Goal: Information Seeking & Learning: Learn about a topic

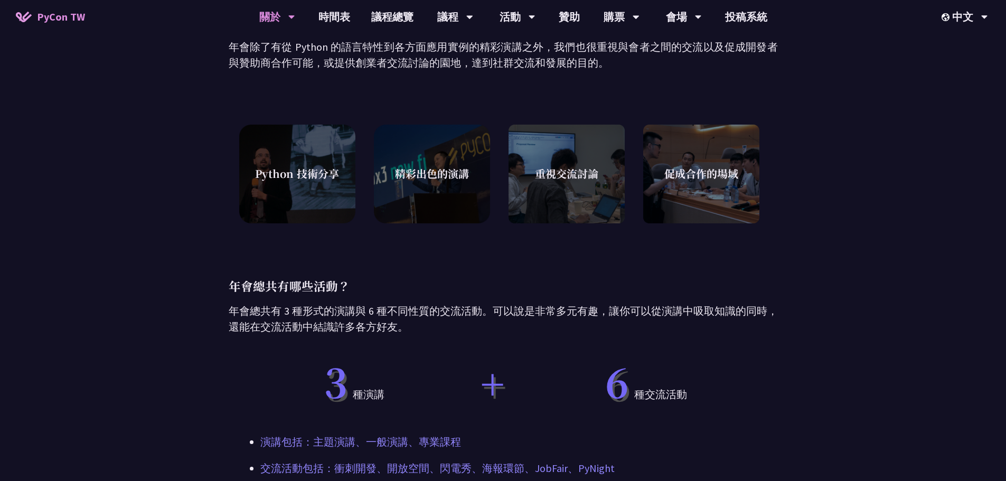
scroll to position [146, 0]
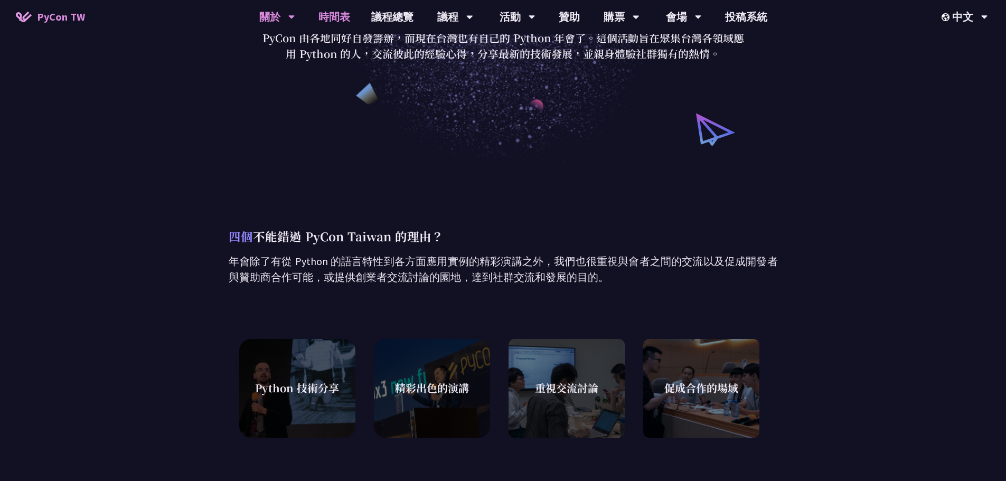
click at [342, 20] on link "時間表" at bounding box center [334, 17] width 53 height 34
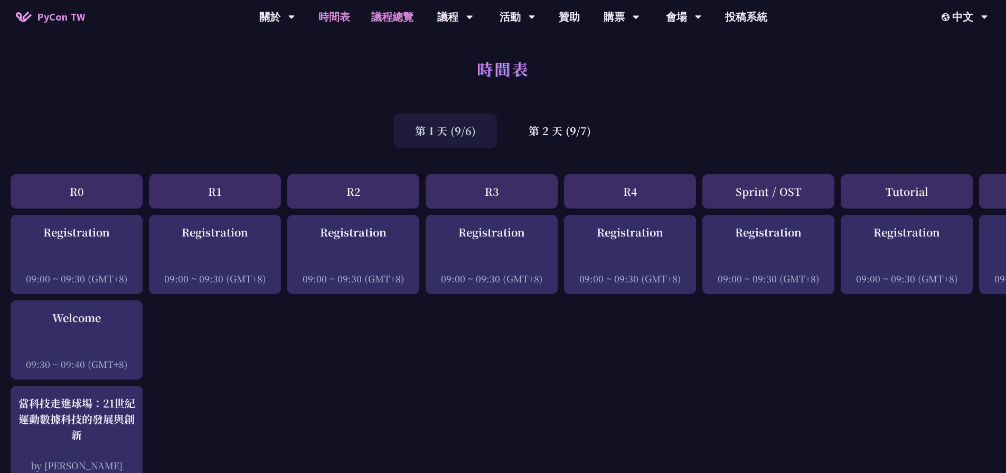
click at [405, 18] on link "議程總覽" at bounding box center [392, 17] width 63 height 34
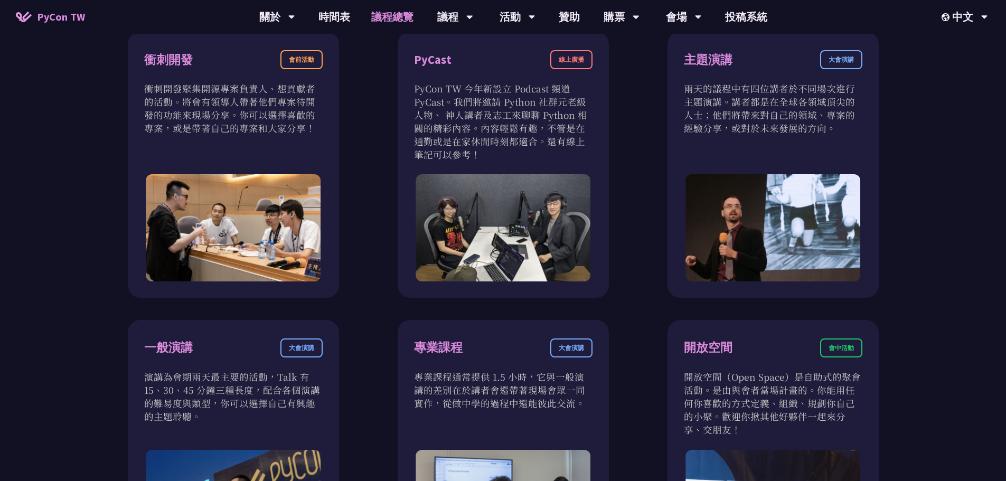
scroll to position [309, 0]
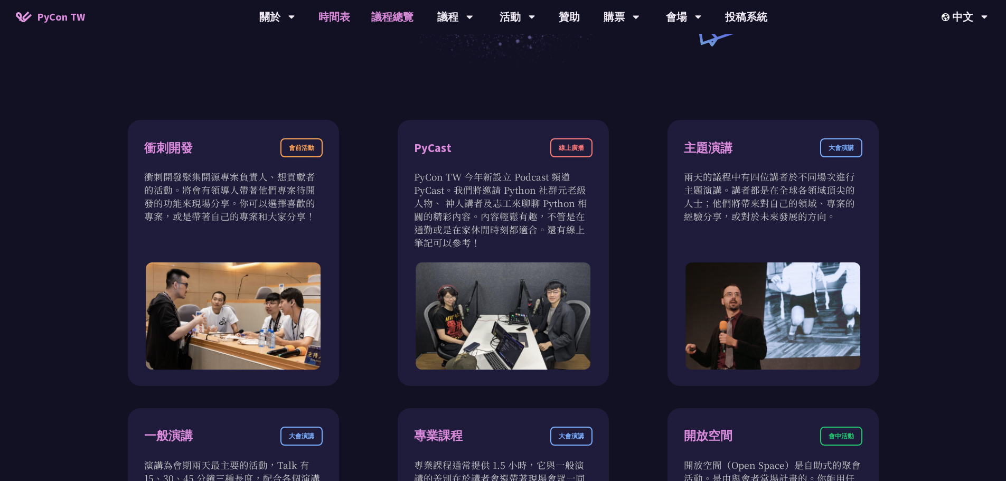
click at [338, 19] on link "時間表" at bounding box center [334, 17] width 53 height 34
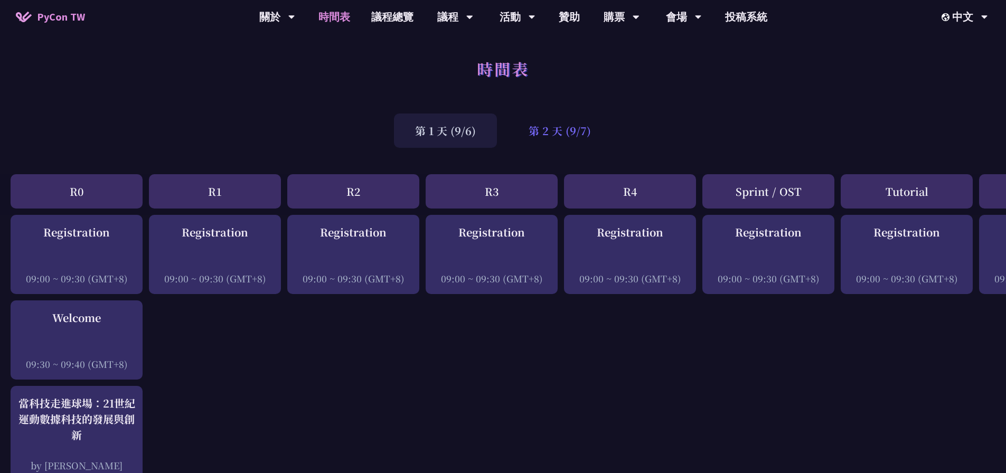
click at [534, 135] on div "第 2 天 (9/7)" at bounding box center [560, 131] width 105 height 34
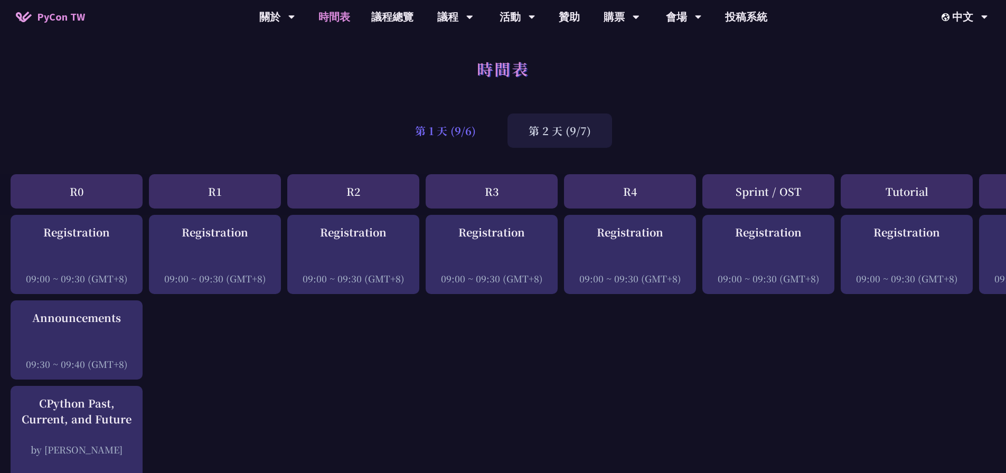
click at [435, 130] on div "第 1 天 (9/6)" at bounding box center [445, 131] width 103 height 34
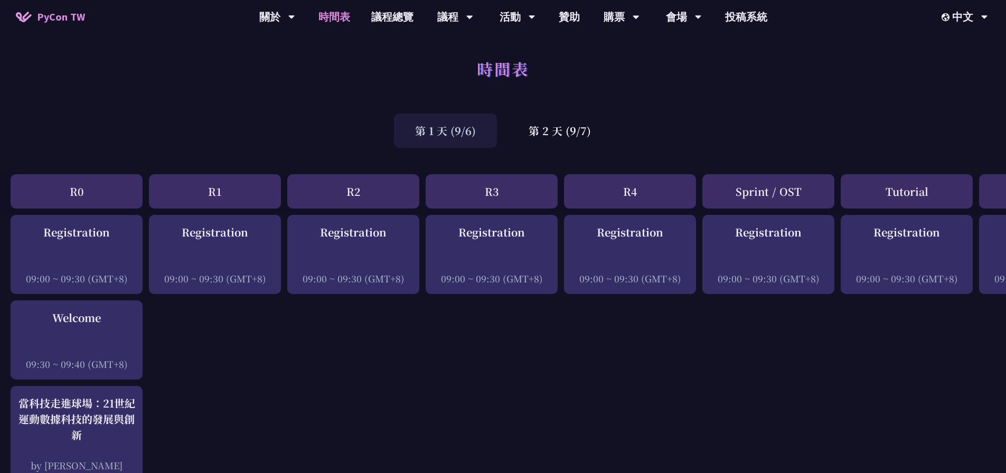
scroll to position [317, 0]
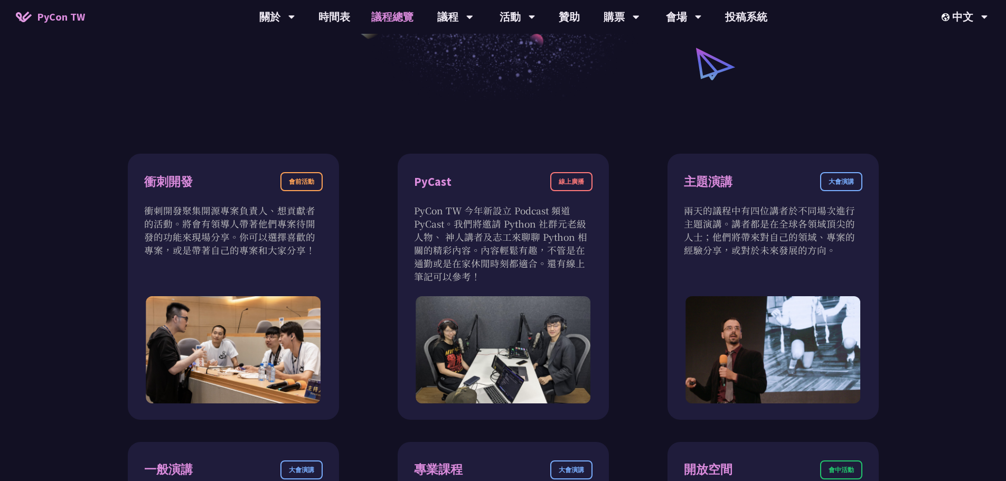
scroll to position [203, 0]
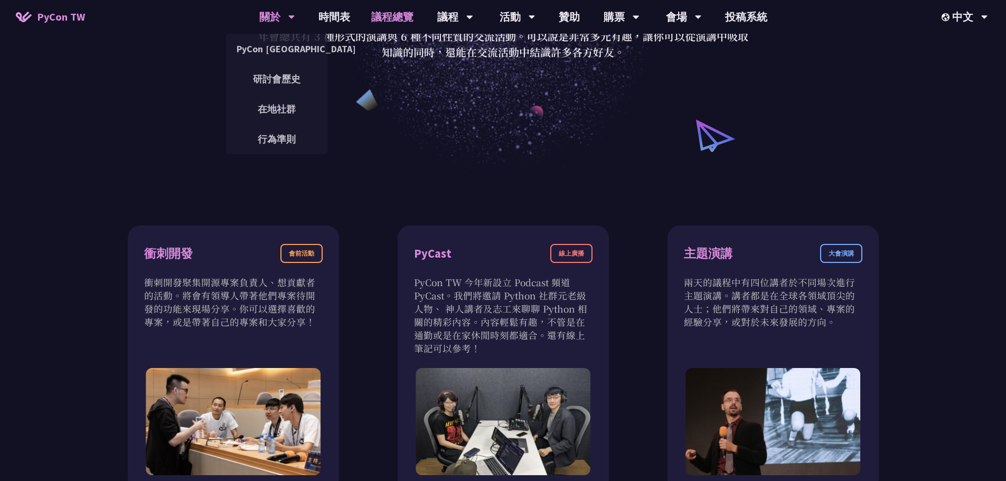
click at [283, 12] on div "關於" at bounding box center [277, 17] width 36 height 34
click at [279, 47] on link "PyCon [GEOGRAPHIC_DATA]" at bounding box center [276, 48] width 101 height 25
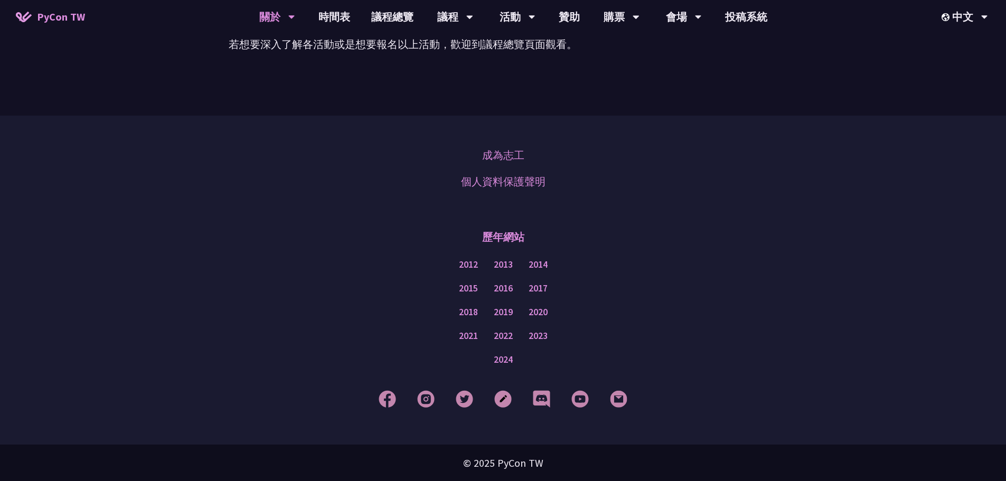
scroll to position [833, 0]
click at [345, 18] on link "時間表" at bounding box center [334, 17] width 53 height 34
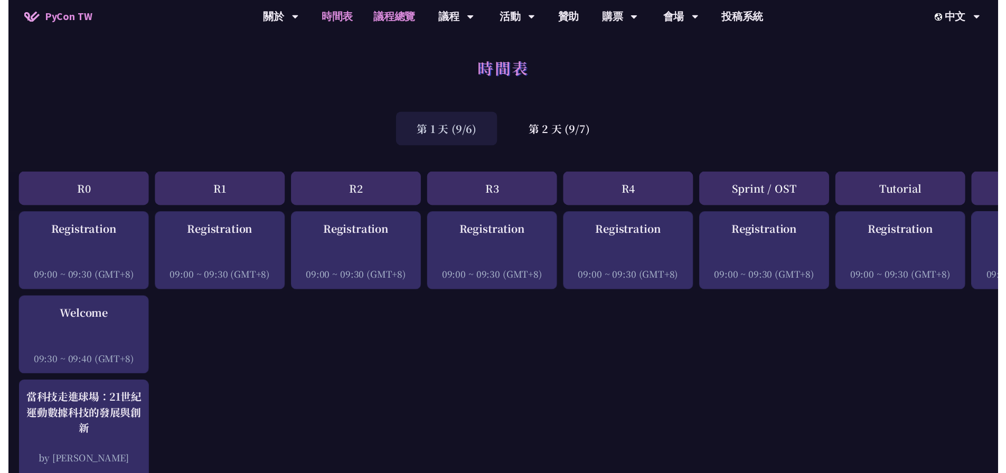
scroll to position [317, 0]
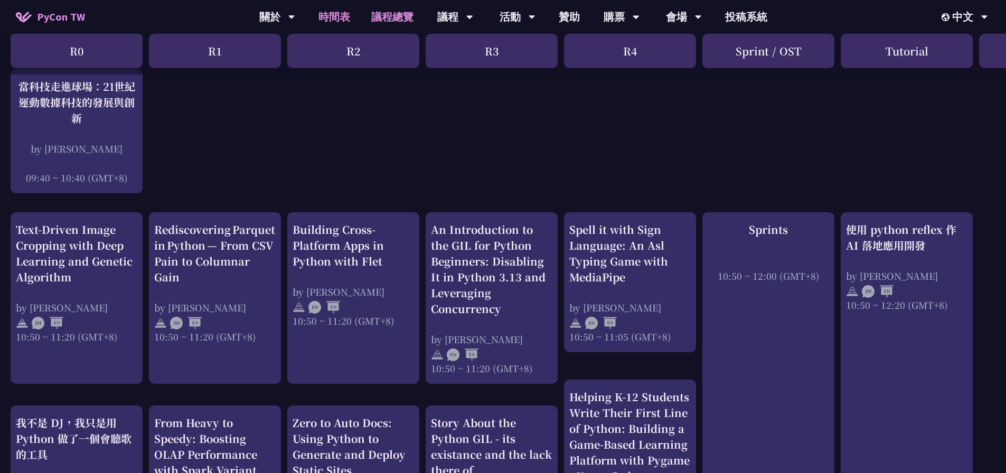
click at [401, 20] on link "議程總覽" at bounding box center [392, 17] width 63 height 34
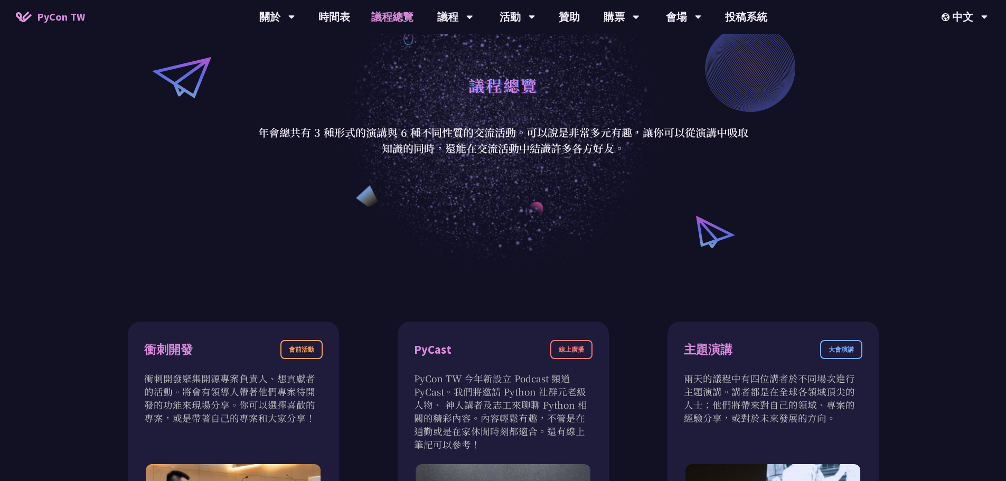
scroll to position [106, 0]
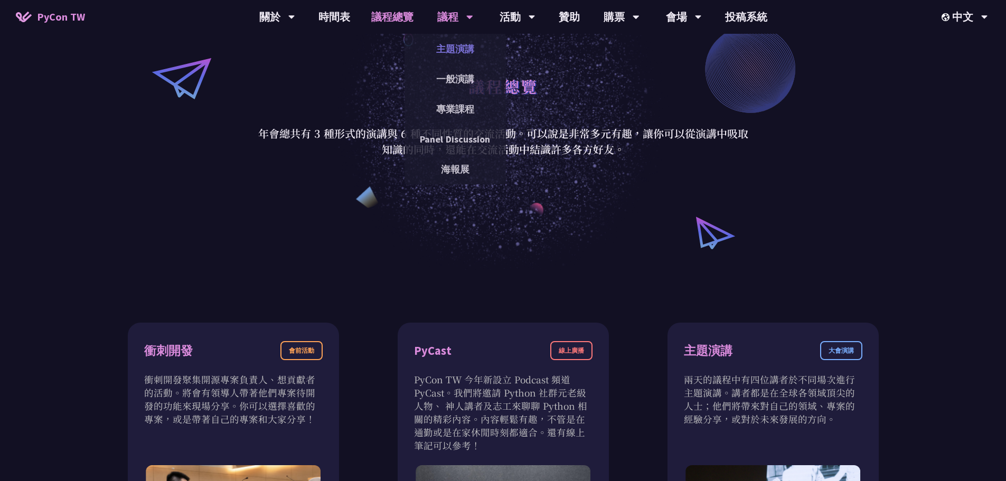
click at [460, 48] on link "主題演講" at bounding box center [455, 48] width 101 height 25
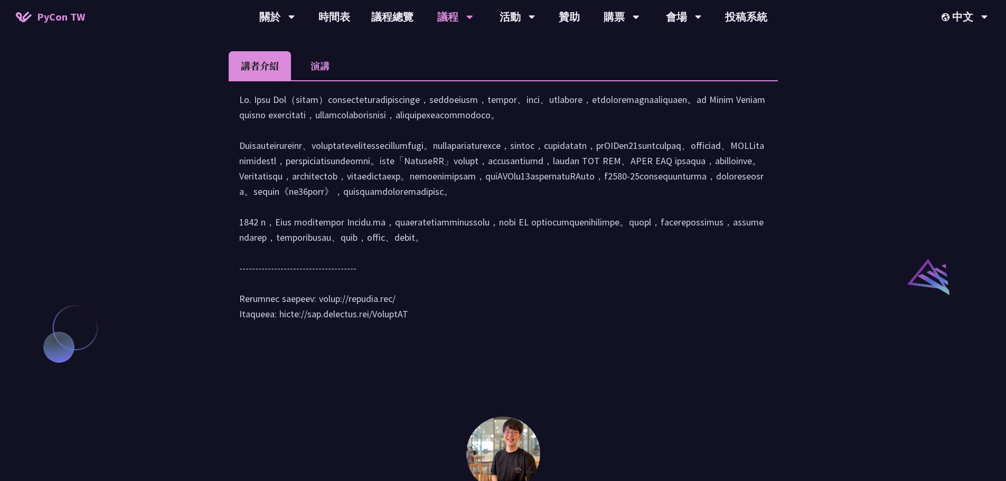
scroll to position [951, 0]
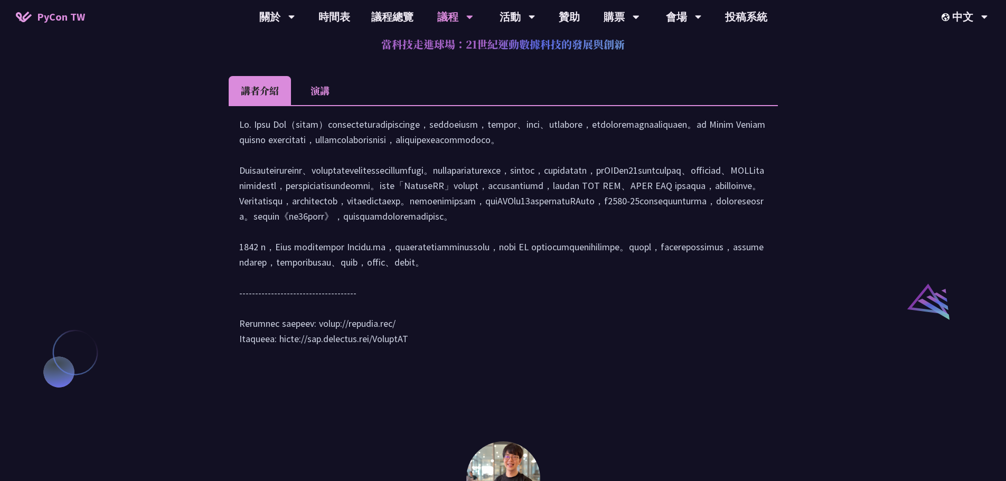
click at [321, 105] on li "演講" at bounding box center [320, 90] width 58 height 29
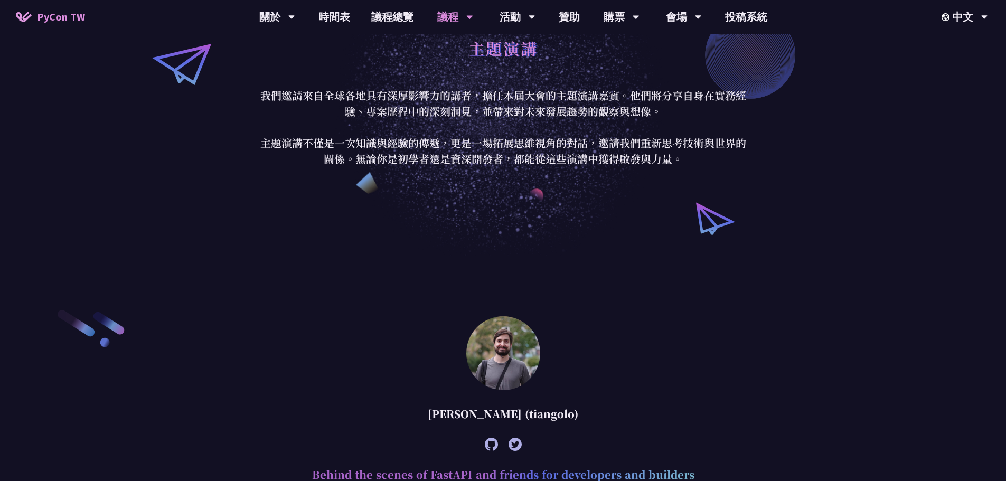
scroll to position [0, 0]
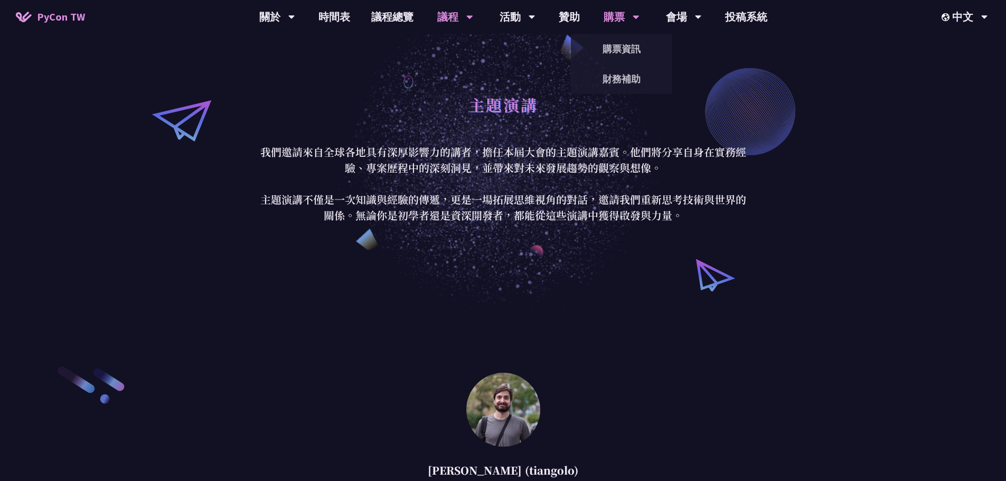
click at [295, 16] on div "購票" at bounding box center [277, 17] width 36 height 34
click at [611, 48] on link "購票資訊" at bounding box center [621, 48] width 101 height 25
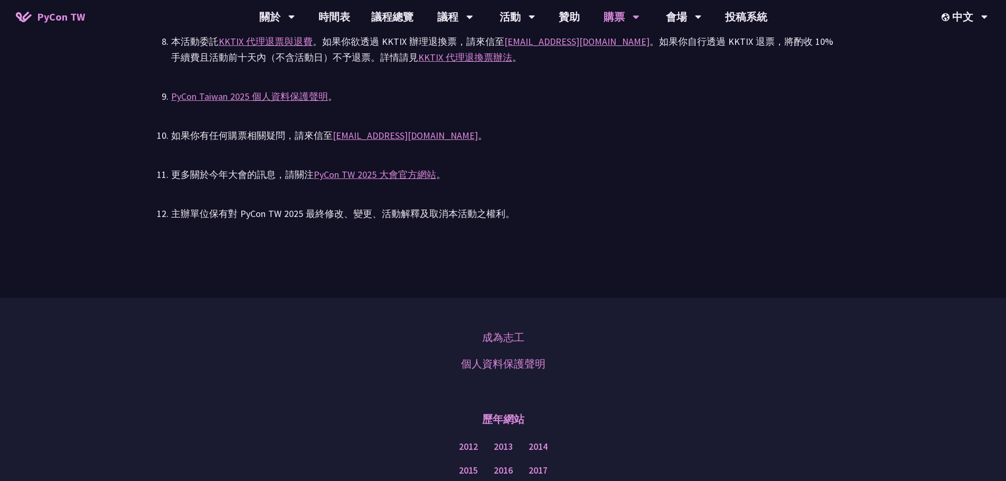
scroll to position [2219, 0]
